Goal: Find specific page/section: Find specific page/section

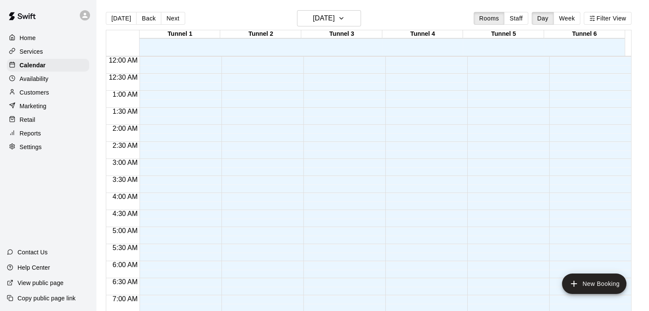
scroll to position [491, 0]
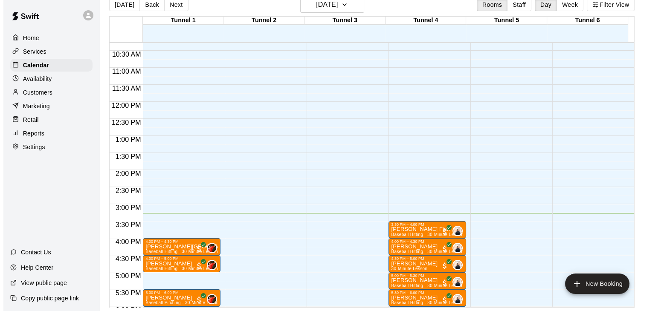
scroll to position [436, 0]
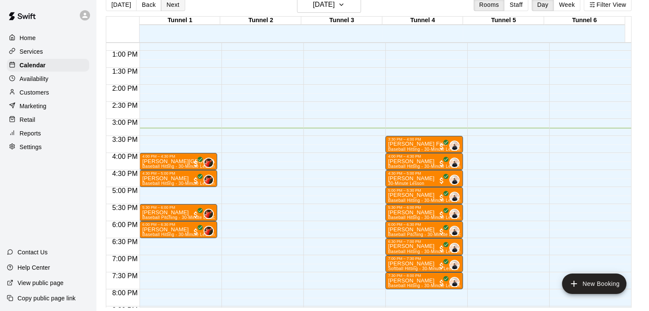
click at [166, 4] on button "Next" at bounding box center [173, 4] width 24 height 13
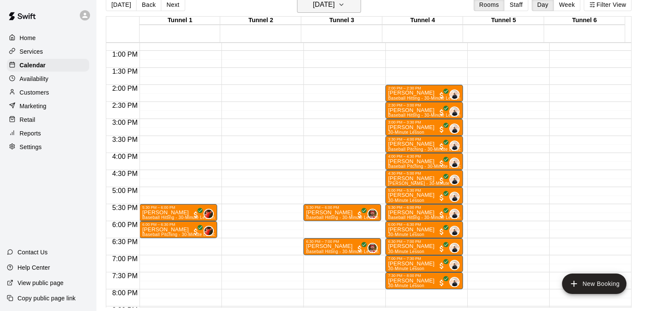
click at [345, 3] on icon "button" at bounding box center [341, 5] width 7 height 10
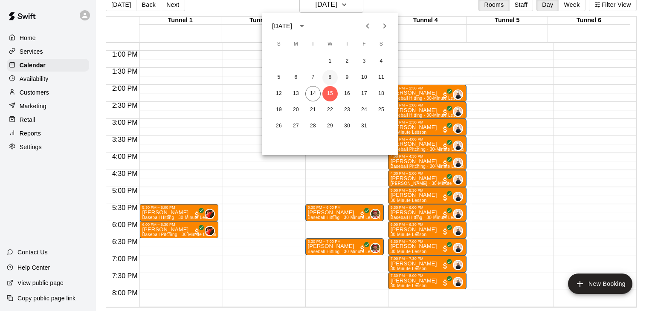
click at [328, 77] on button "8" at bounding box center [329, 77] width 15 height 15
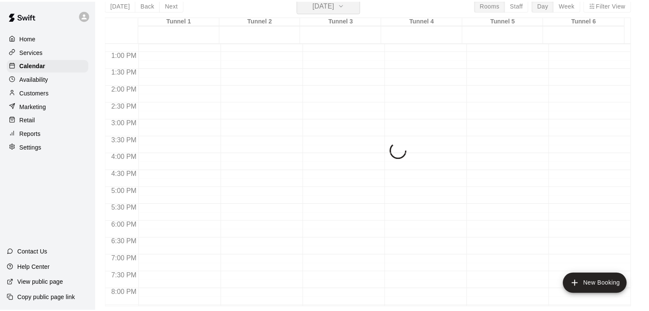
scroll to position [10, 0]
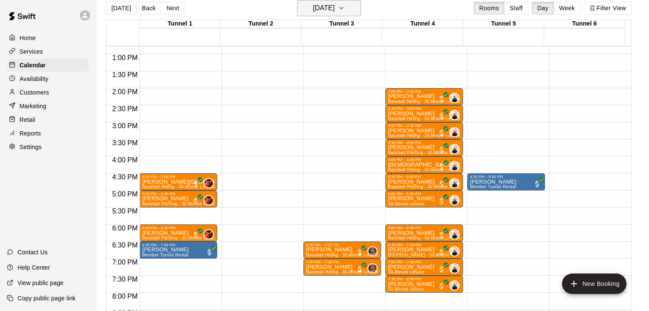
click at [313, 9] on h6 "Wednesday Oct 08" at bounding box center [324, 8] width 22 height 12
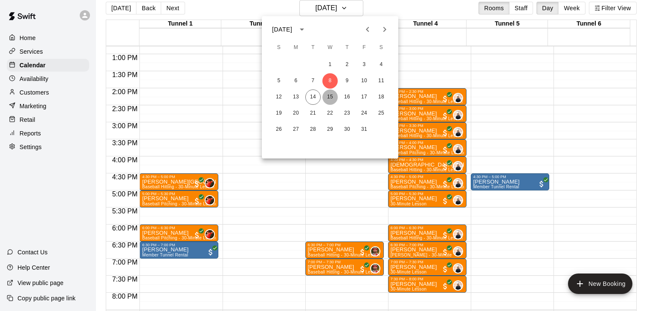
click at [330, 95] on button "15" at bounding box center [329, 97] width 15 height 15
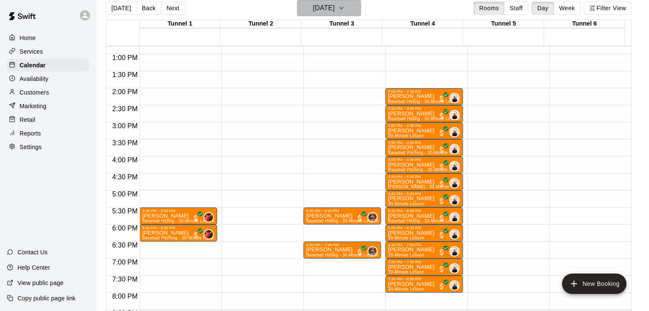
click at [334, 6] on h6 "Wednesday Oct 15" at bounding box center [324, 8] width 22 height 12
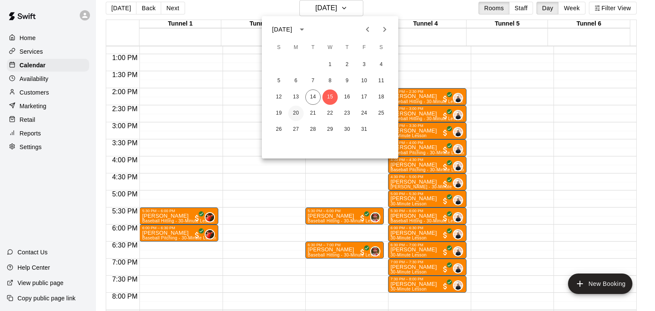
click at [300, 112] on button "20" at bounding box center [295, 113] width 15 height 15
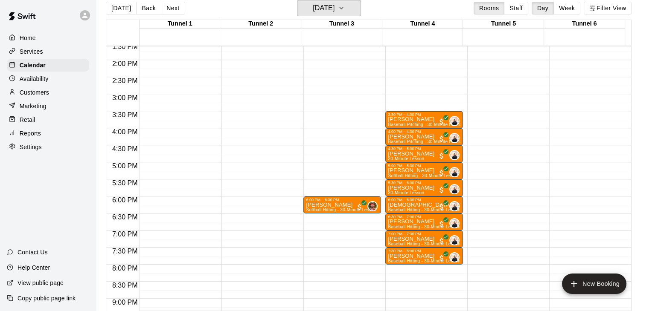
scroll to position [479, 0]
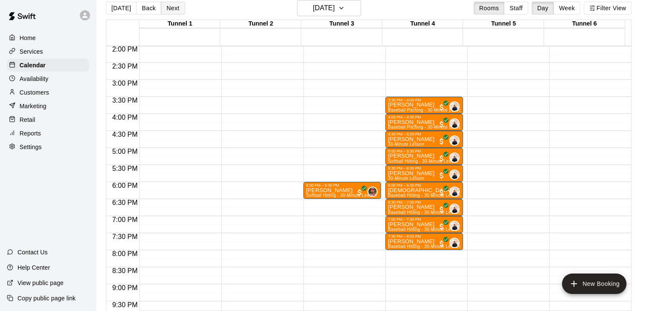
click at [168, 11] on button "Next" at bounding box center [173, 8] width 24 height 13
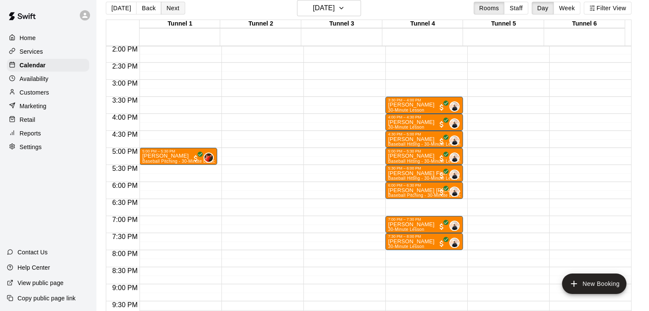
click at [167, 12] on button "Next" at bounding box center [173, 8] width 24 height 13
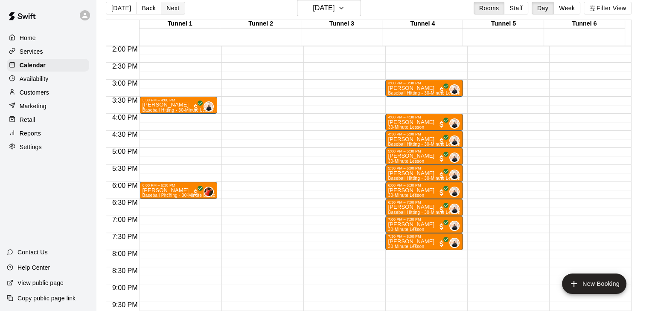
click at [174, 9] on button "Next" at bounding box center [173, 8] width 24 height 13
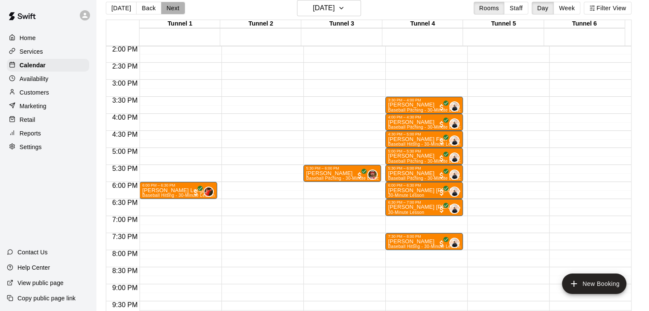
click at [163, 4] on button "Next" at bounding box center [173, 8] width 24 height 13
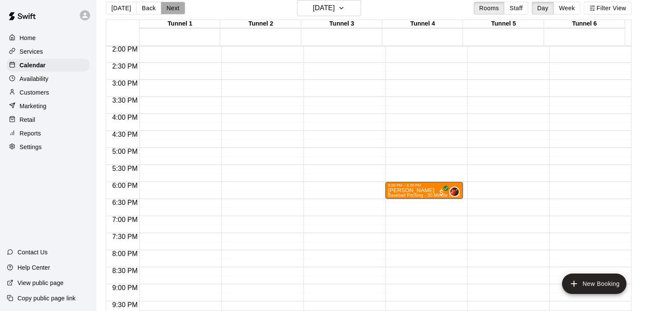
click at [178, 11] on button "Next" at bounding box center [173, 8] width 24 height 13
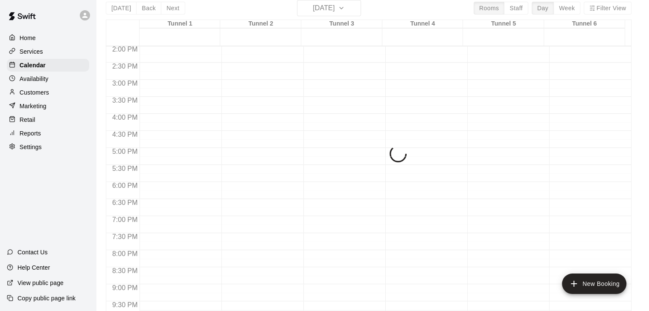
click at [178, 10] on div "Today Back Next Saturday Oct 25 Rooms Staff Day Week Filter View Tunnel 1 25 Sa…" at bounding box center [369, 155] width 526 height 311
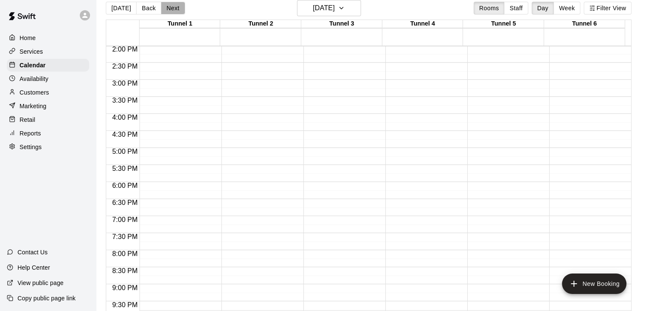
click at [178, 10] on button "Next" at bounding box center [173, 8] width 24 height 13
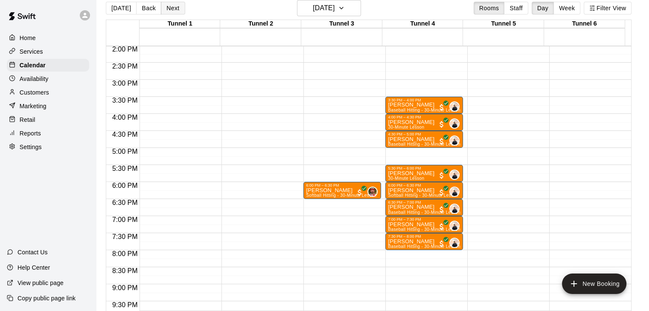
click at [176, 8] on button "Next" at bounding box center [173, 8] width 24 height 13
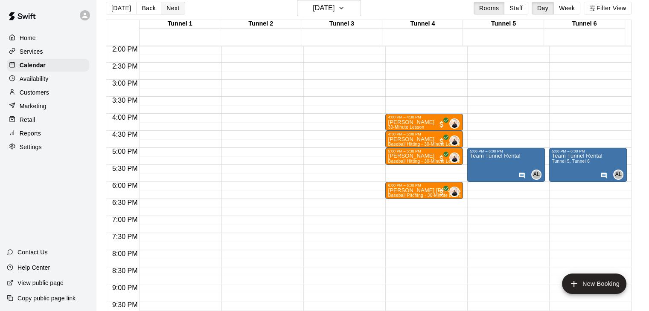
click at [166, 7] on button "Next" at bounding box center [173, 8] width 24 height 13
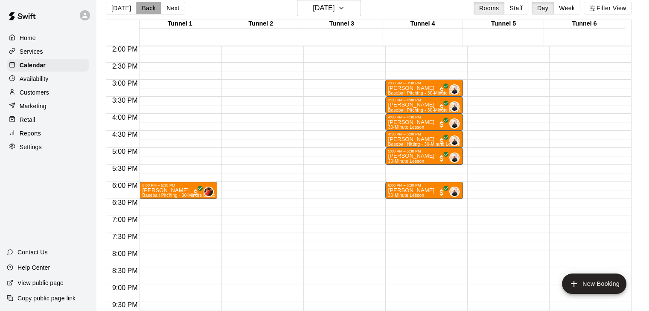
click at [148, 9] on button "Back" at bounding box center [148, 8] width 25 height 13
